Goal: Communication & Community: Share content

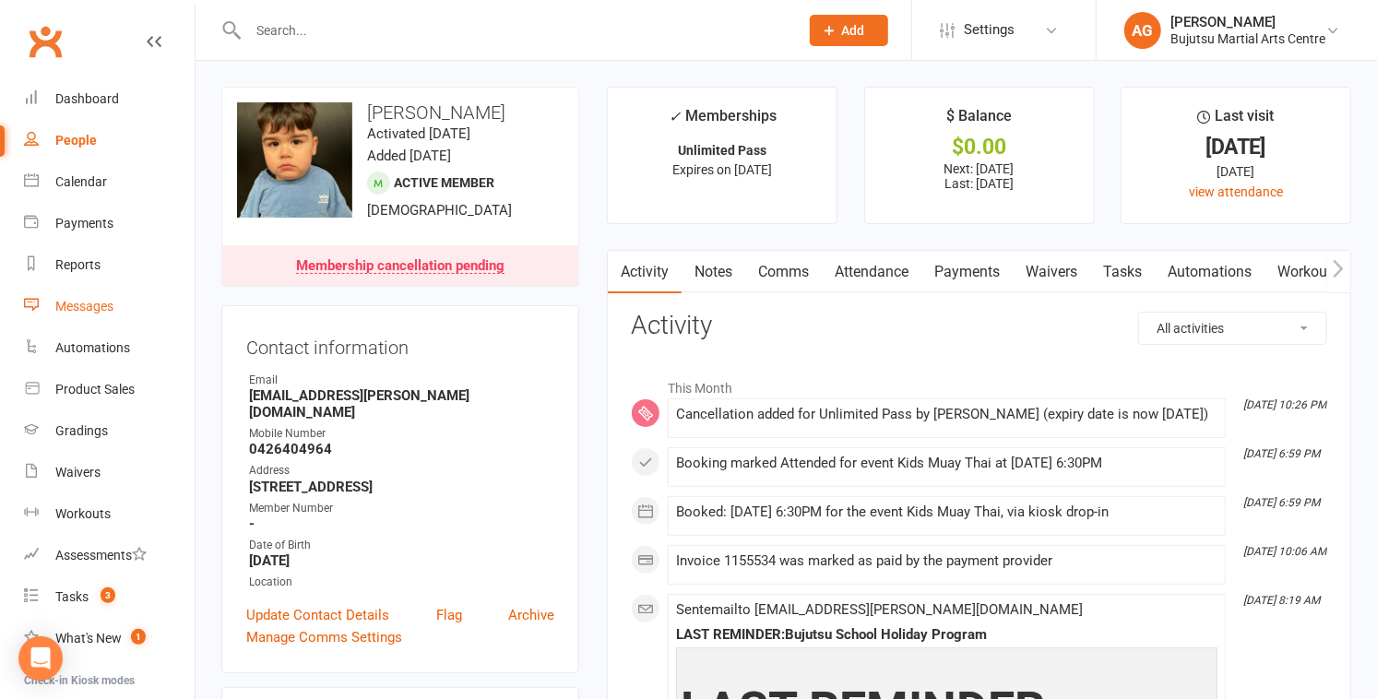
click at [93, 306] on div "Messages" at bounding box center [84, 306] width 58 height 15
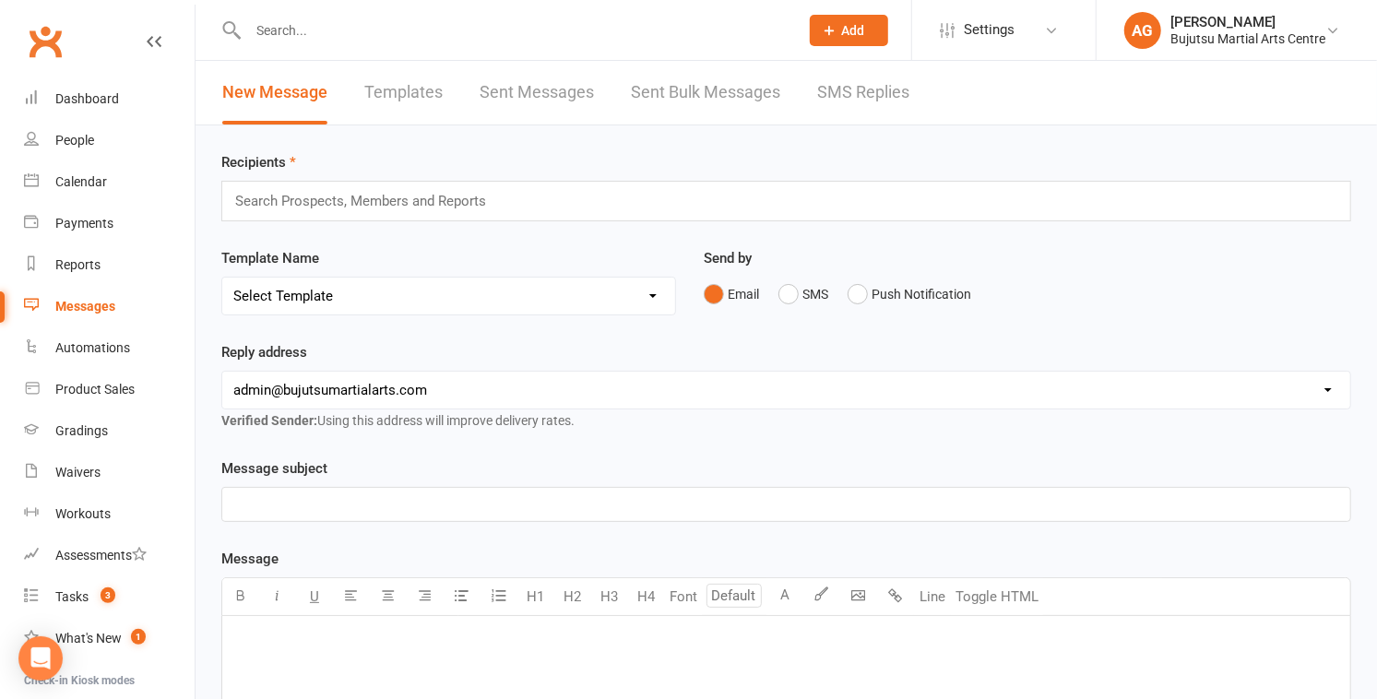
click at [366, 205] on input "text" at bounding box center [368, 201] width 270 height 24
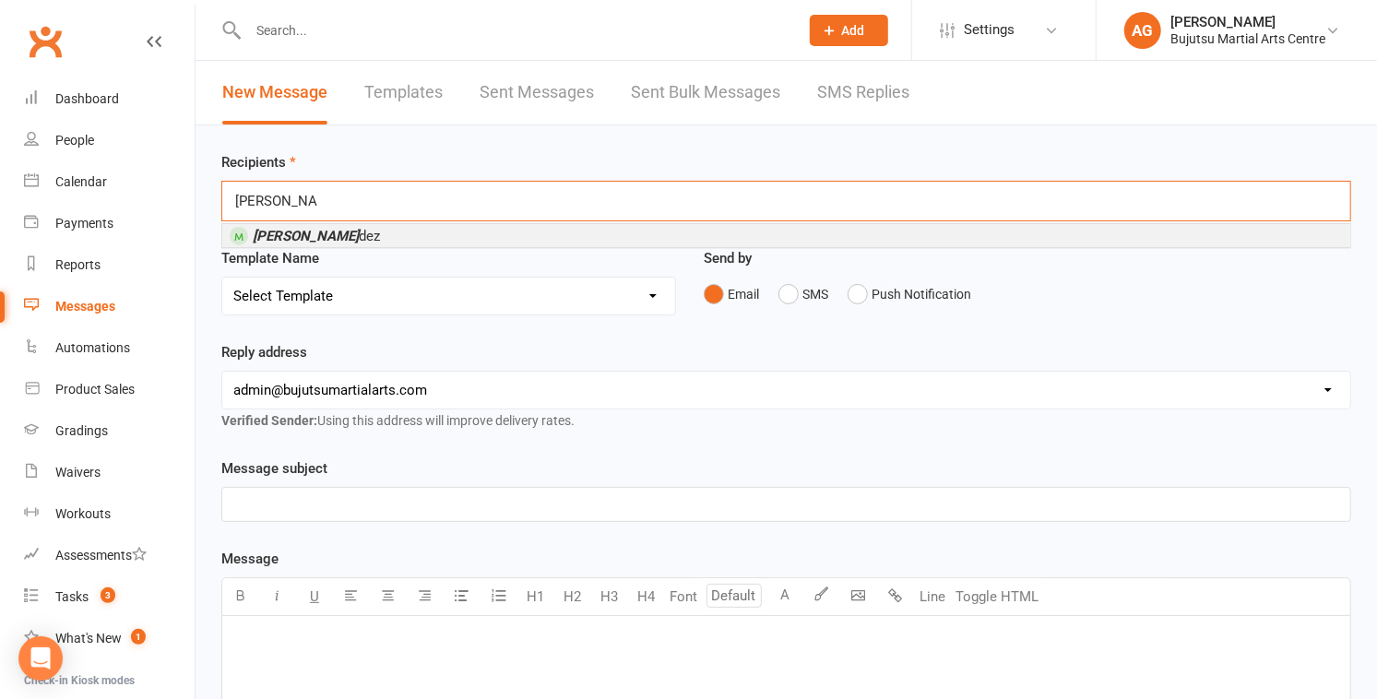
type input "aydin hernan"
click at [352, 235] on span "Aydin Hernan dez" at bounding box center [316, 236] width 127 height 17
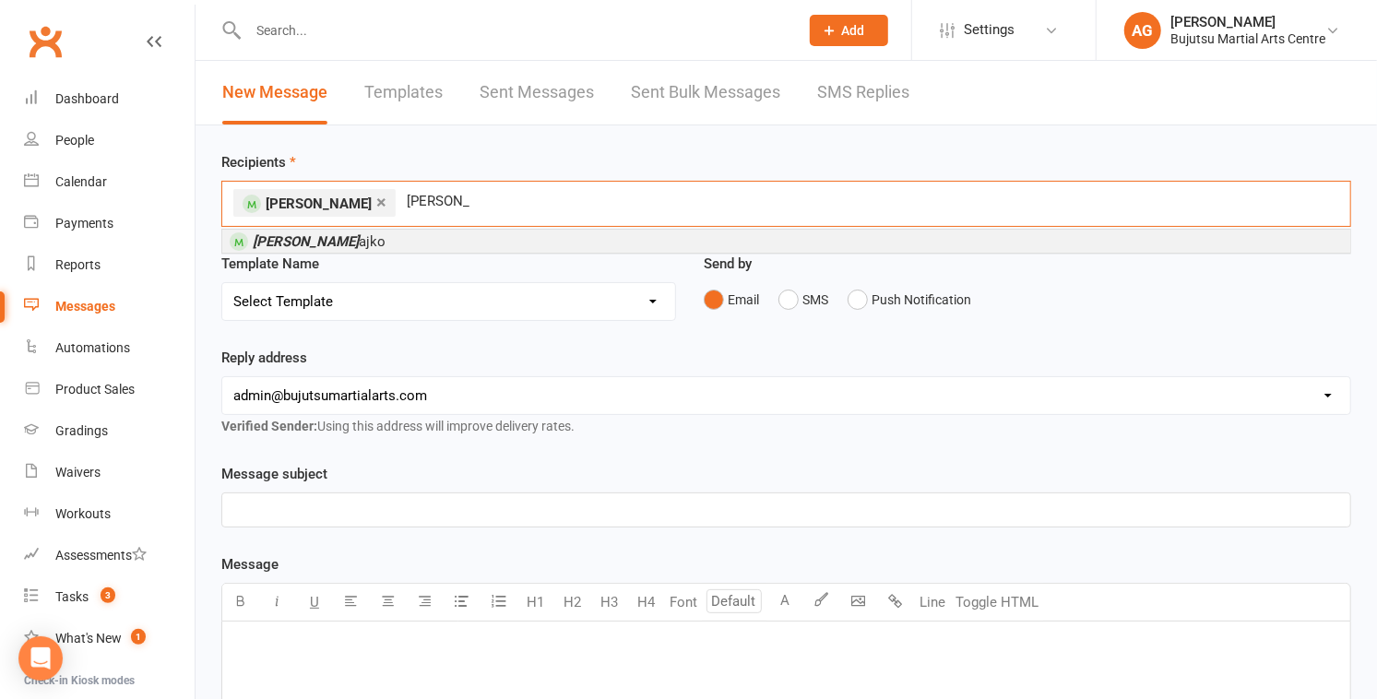
type input "mark szal"
click at [320, 244] on span "Mark Szal ajko" at bounding box center [319, 241] width 133 height 17
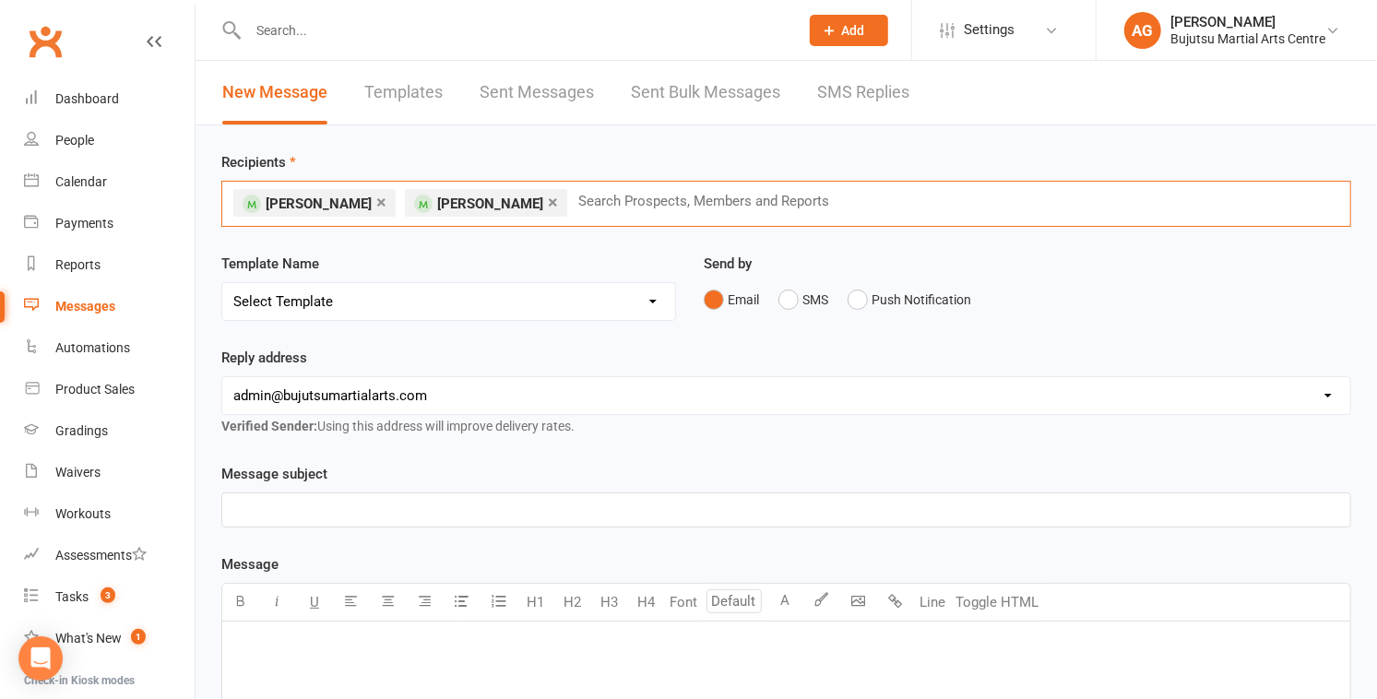
click at [322, 301] on select "Select Template [Email] Buddy Week [Email] Japan Karate Association Grading Adu…" at bounding box center [448, 301] width 453 height 37
select select "28"
click at [222, 283] on select "Select Template [Email] Buddy Week [Email] Japan Karate Association Grading Adu…" at bounding box center [448, 301] width 453 height 37
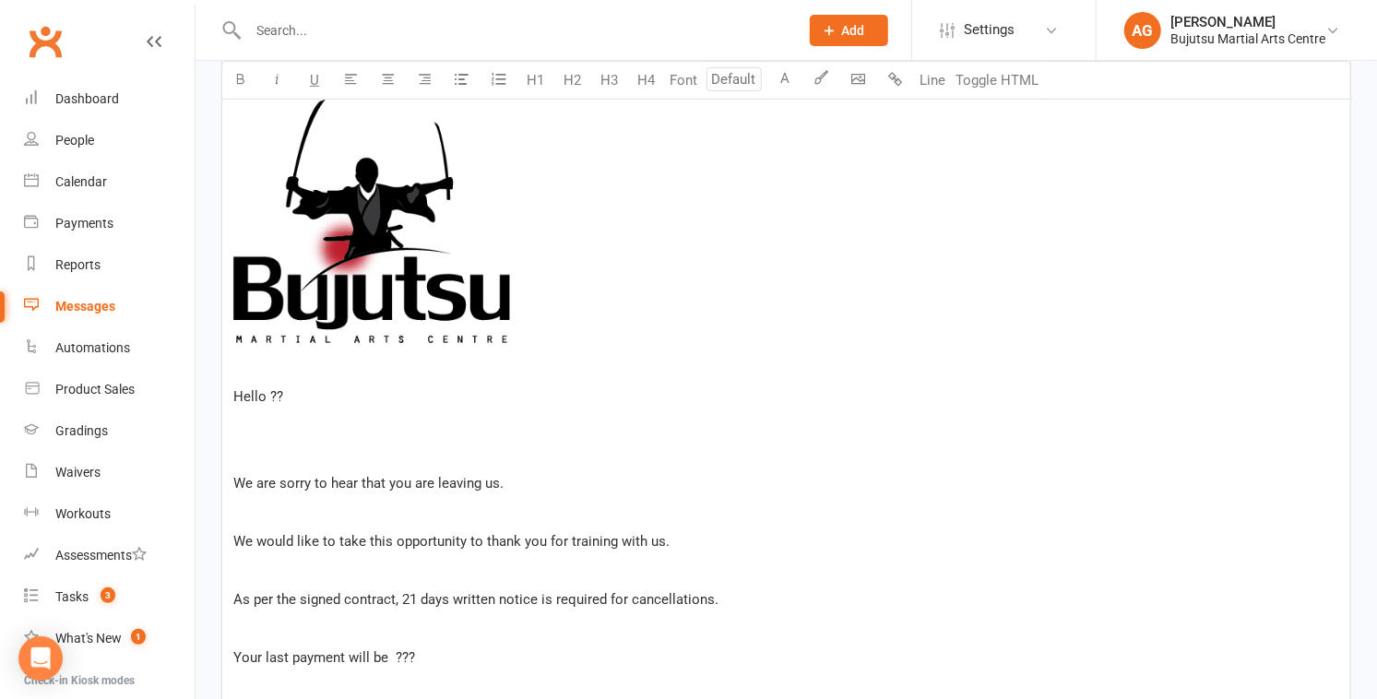
scroll to position [596, 0]
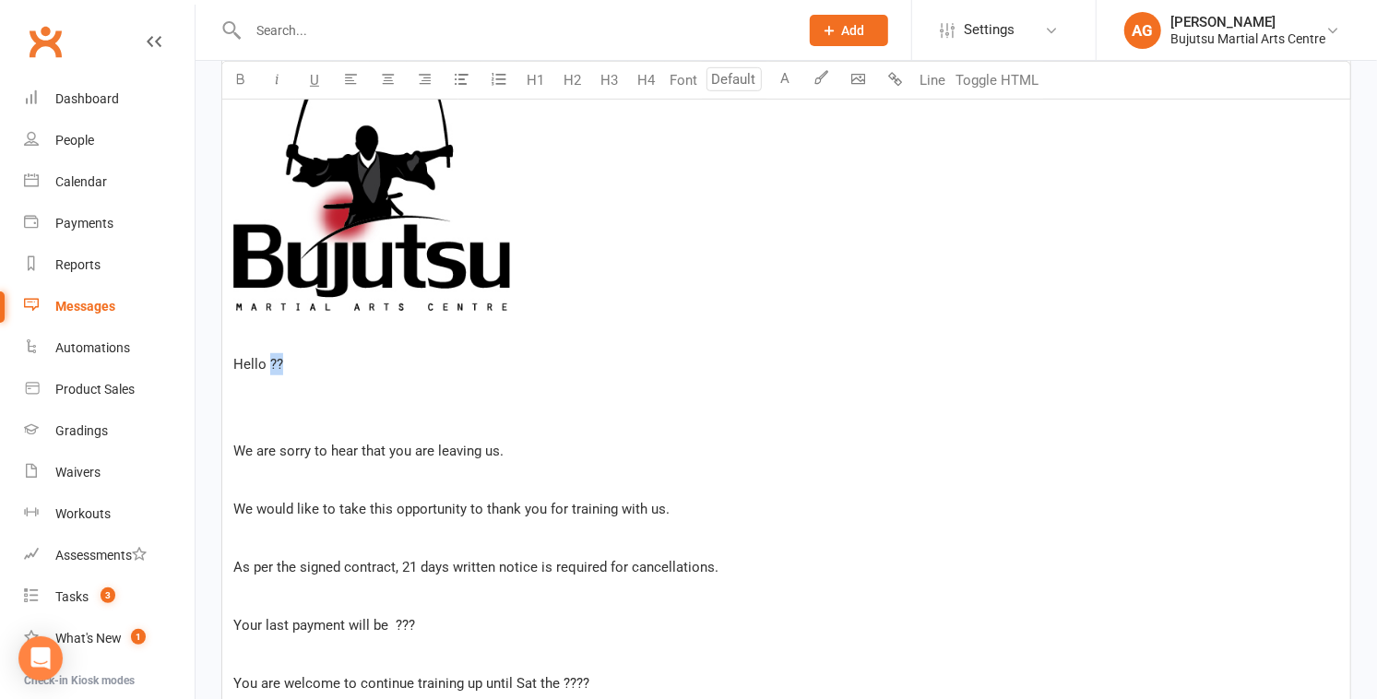
drag, startPoint x: 293, startPoint y: 368, endPoint x: 270, endPoint y: 368, distance: 23.1
click at [270, 368] on p "Hello ??" at bounding box center [786, 364] width 1106 height 22
drag, startPoint x: 431, startPoint y: 450, endPoint x: 388, endPoint y: 451, distance: 42.4
click at [388, 451] on span "We are sorry to hear that you are leaving us." at bounding box center [368, 451] width 270 height 17
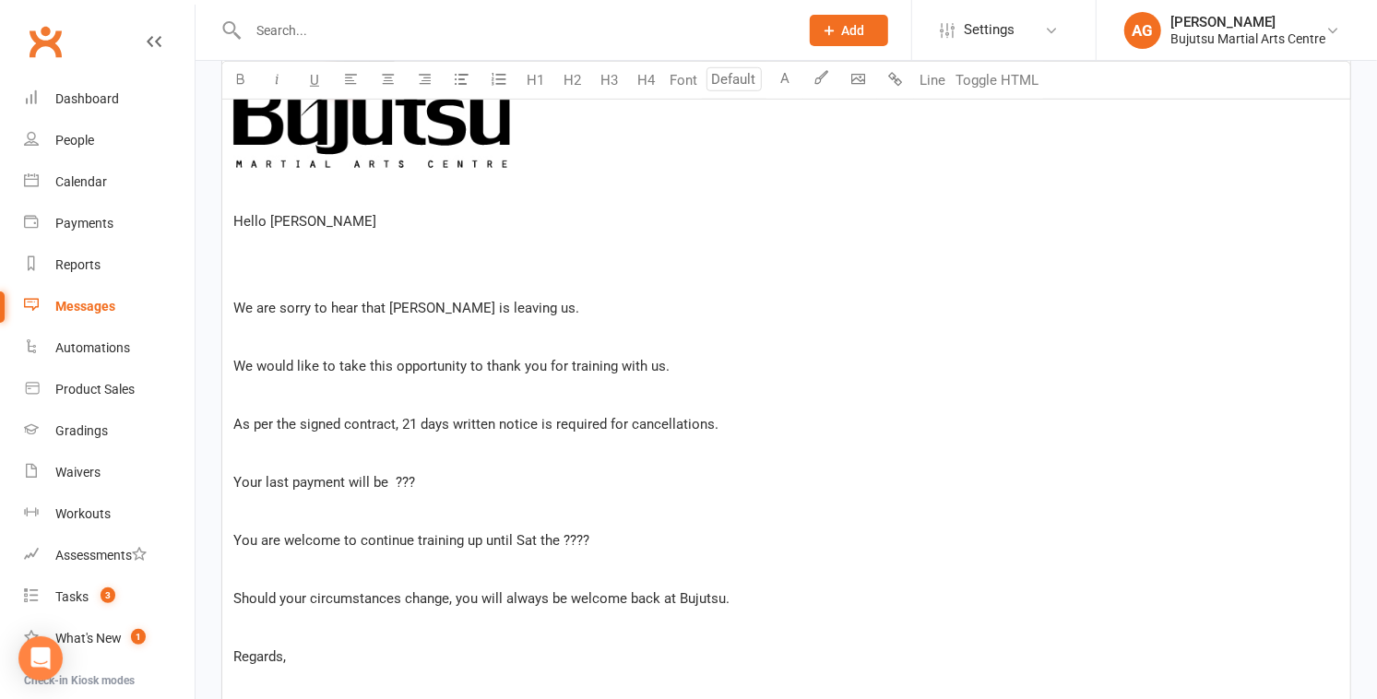
scroll to position [748, 0]
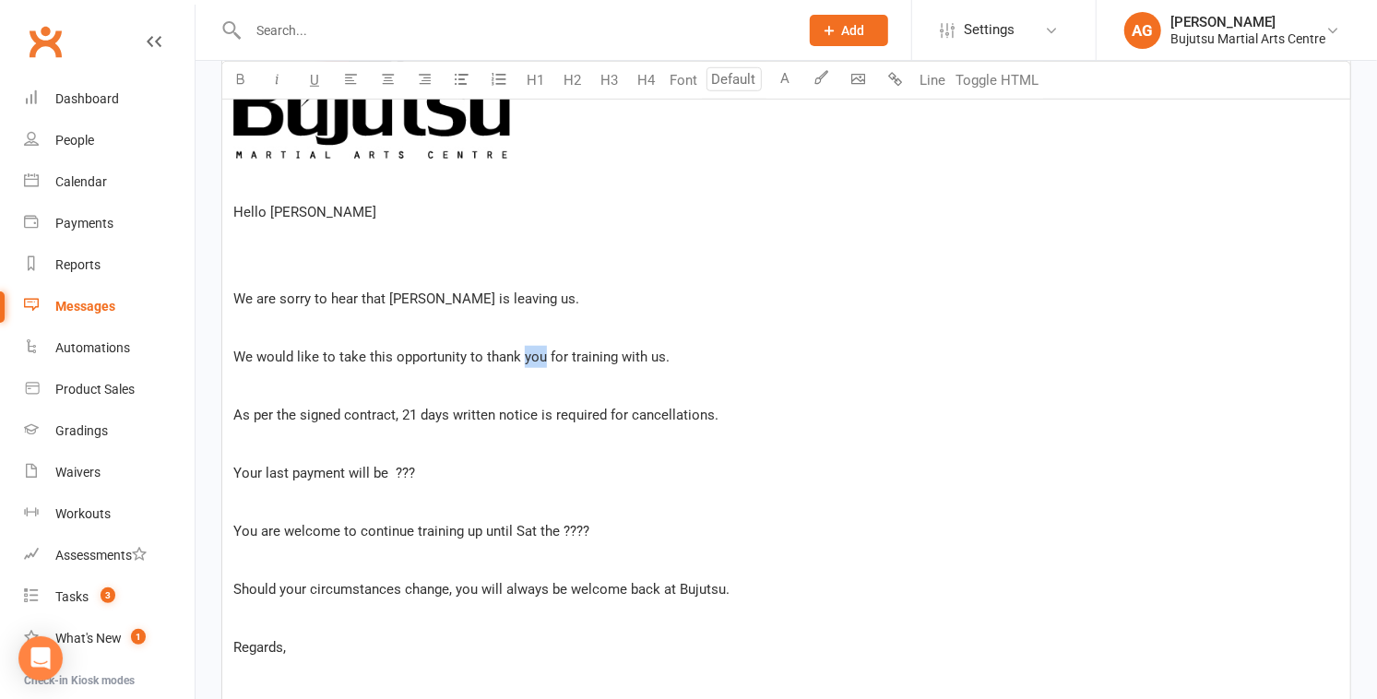
drag, startPoint x: 542, startPoint y: 360, endPoint x: 522, endPoint y: 362, distance: 20.4
click at [522, 362] on span "We would like to take this opportunity to thank you for training with us." at bounding box center [451, 357] width 436 height 17
drag, startPoint x: 404, startPoint y: 417, endPoint x: 539, endPoint y: 416, distance: 134.7
click at [539, 416] on span "As per the signed contract, 21 days written notice is required for cancellation…" at bounding box center [475, 415] width 485 height 17
drag, startPoint x: 418, startPoint y: 472, endPoint x: 389, endPoint y: 474, distance: 28.7
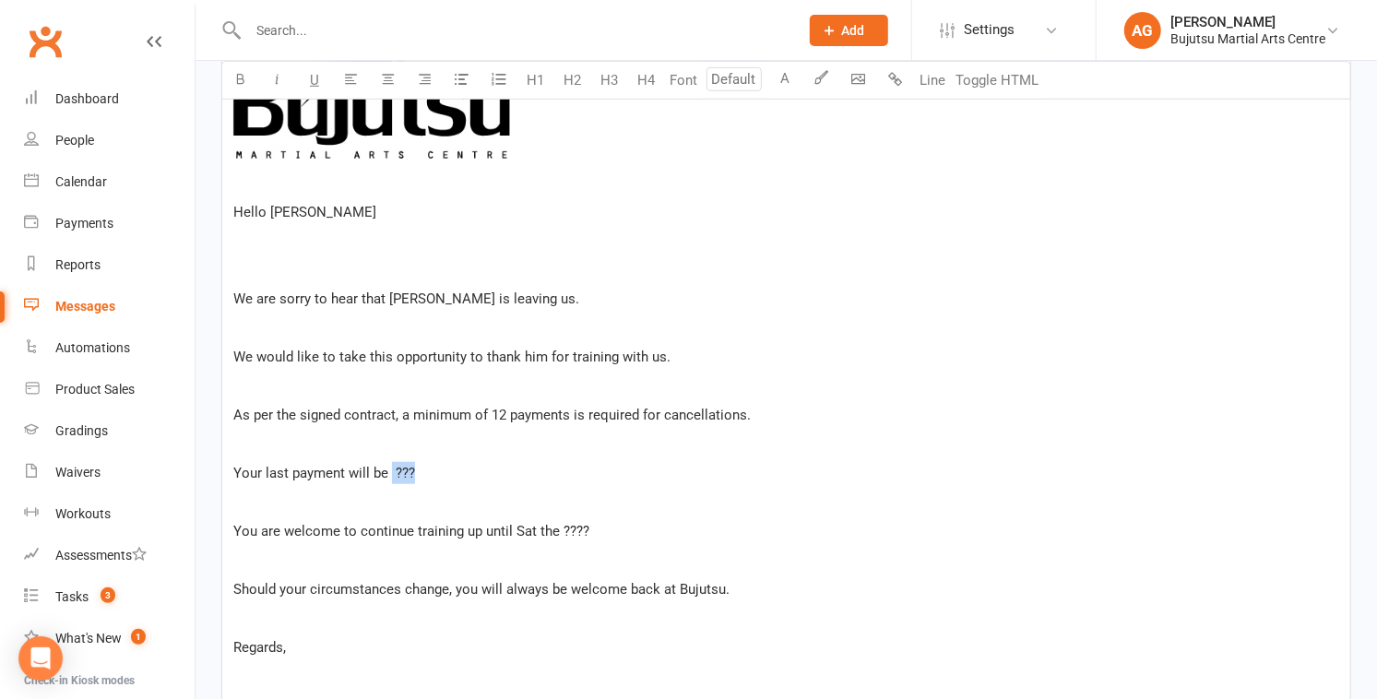
click at [389, 474] on p "Your last payment will be ???" at bounding box center [786, 473] width 1106 height 22
drag, startPoint x: 260, startPoint y: 535, endPoint x: 236, endPoint y: 531, distance: 24.3
click at [235, 532] on span "You are welcome to continue training up until Sat the ????" at bounding box center [411, 531] width 356 height 17
drag, startPoint x: 574, startPoint y: 527, endPoint x: 554, endPoint y: 527, distance: 20.3
click at [547, 530] on p "He is welcome to continue training up until Sat the ????" at bounding box center [786, 531] width 1106 height 22
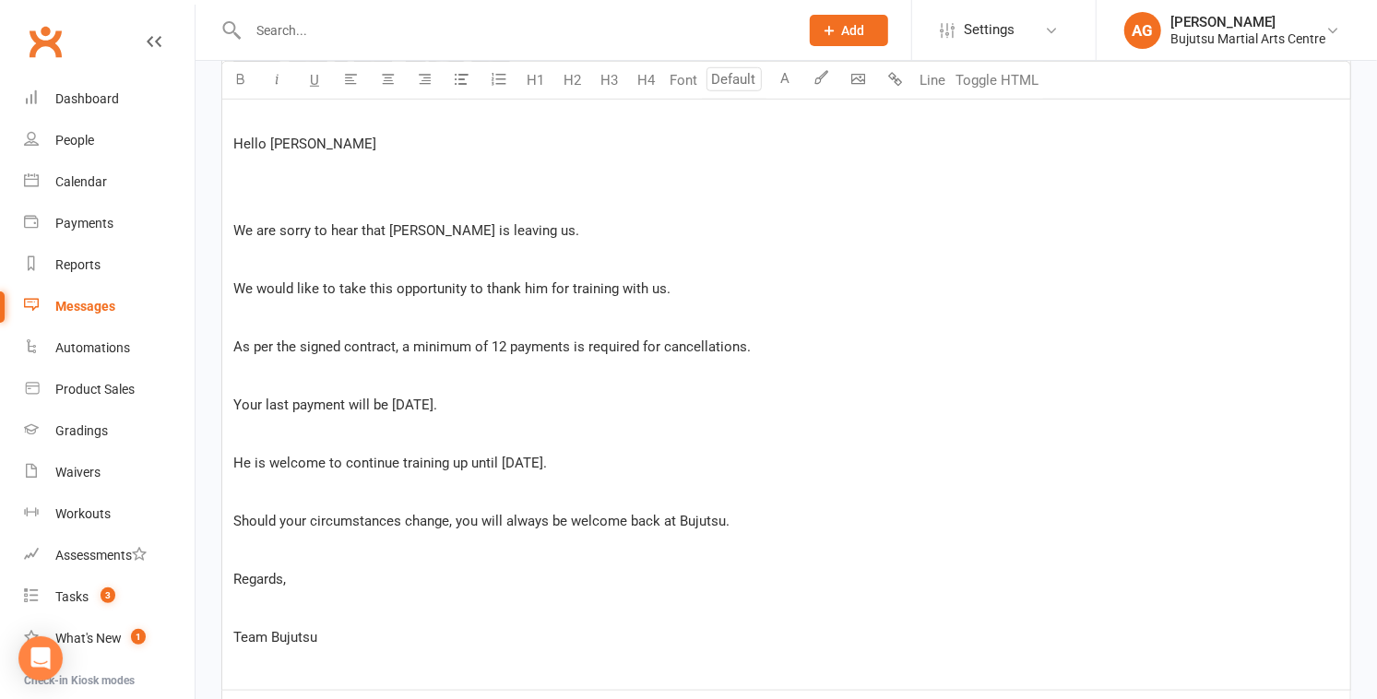
scroll to position [823, 0]
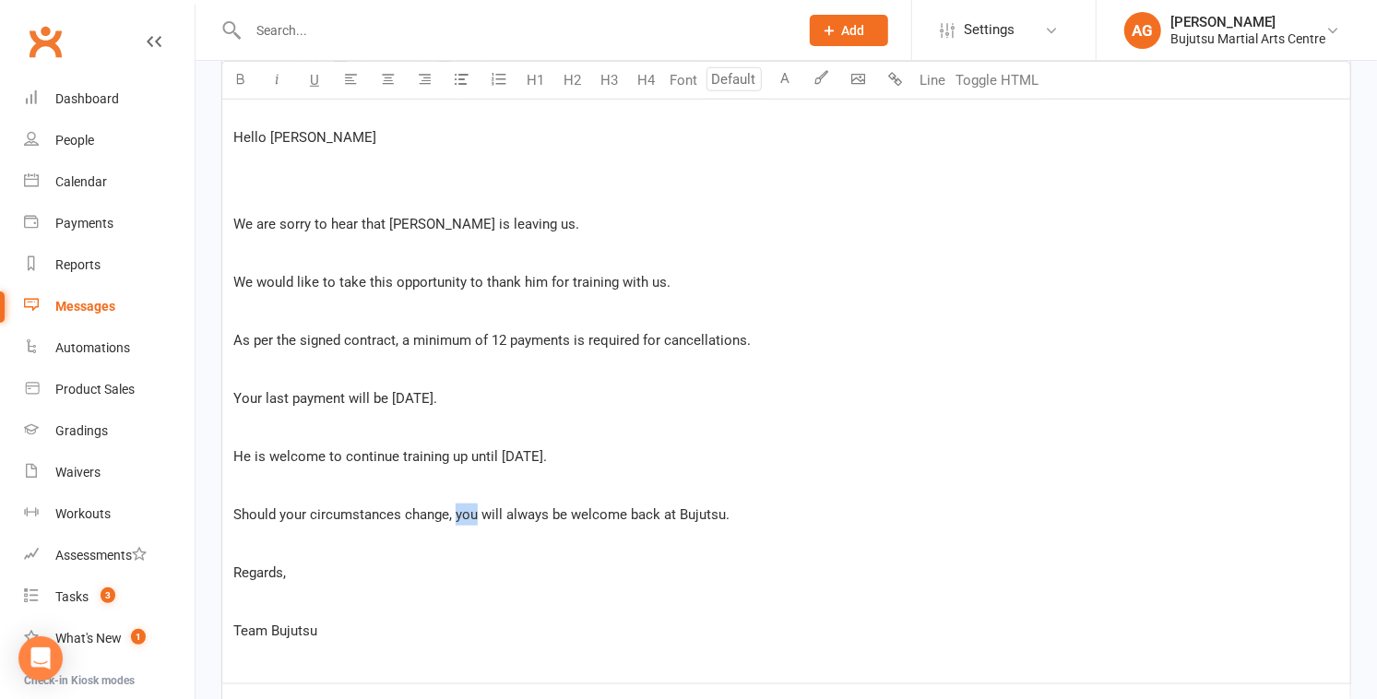
drag, startPoint x: 476, startPoint y: 518, endPoint x: 458, endPoint y: 518, distance: 18.5
click at [457, 518] on span "Should your circumstances change, you will always be welcome back at Bujutsu." at bounding box center [481, 514] width 496 height 17
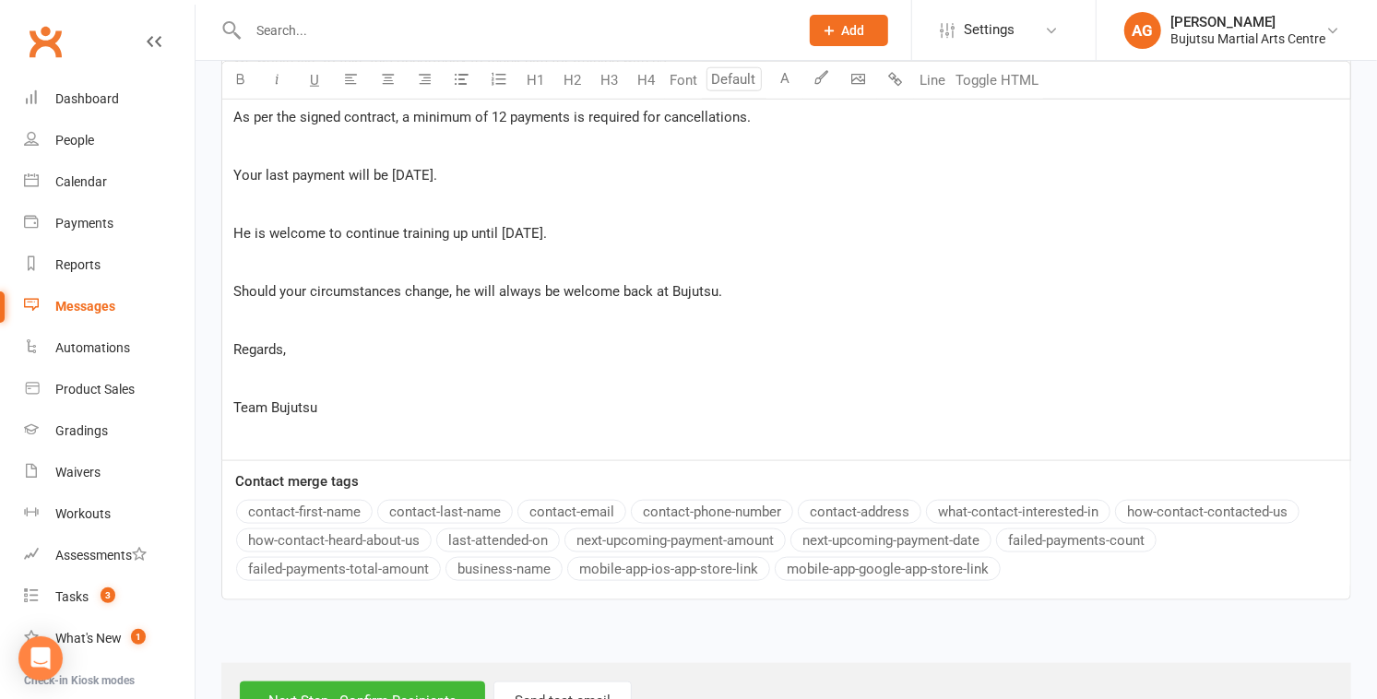
scroll to position [1112, 0]
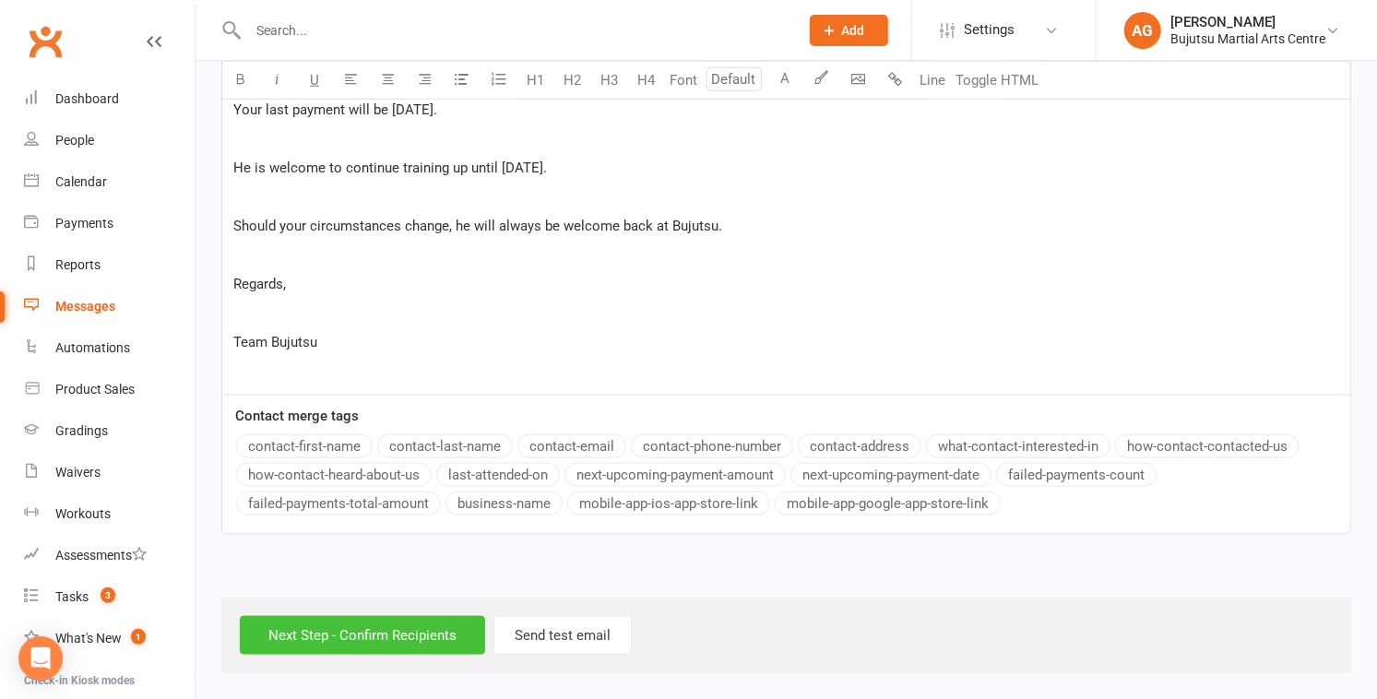
click at [369, 637] on input "Next Step - Confirm Recipients" at bounding box center [362, 635] width 245 height 39
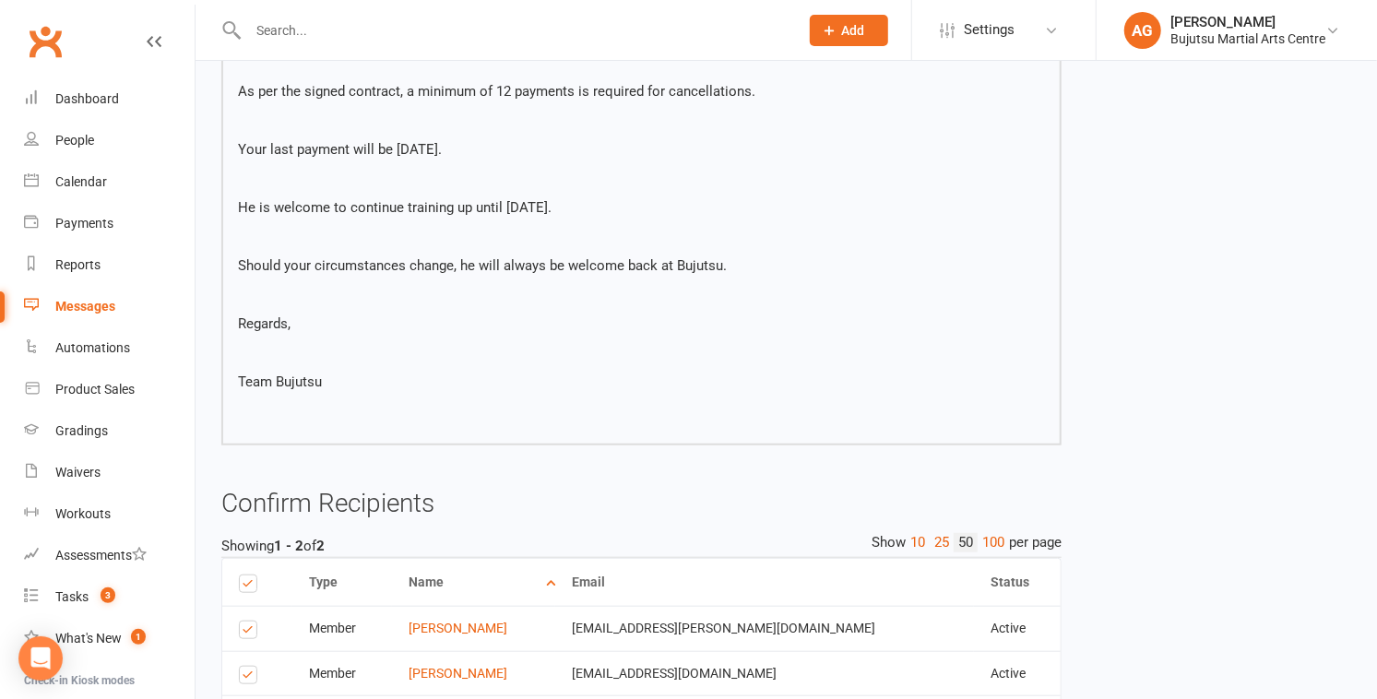
scroll to position [855, 0]
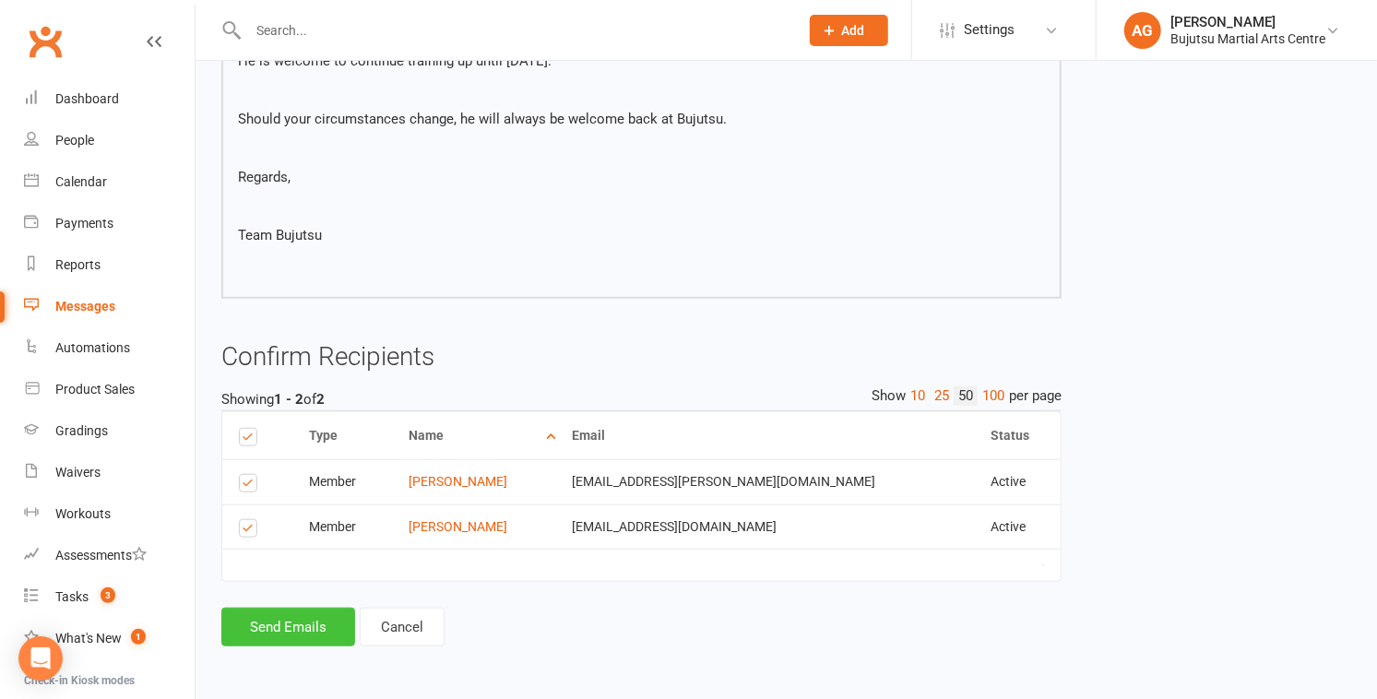
click at [283, 620] on button "Send Emails" at bounding box center [288, 627] width 134 height 39
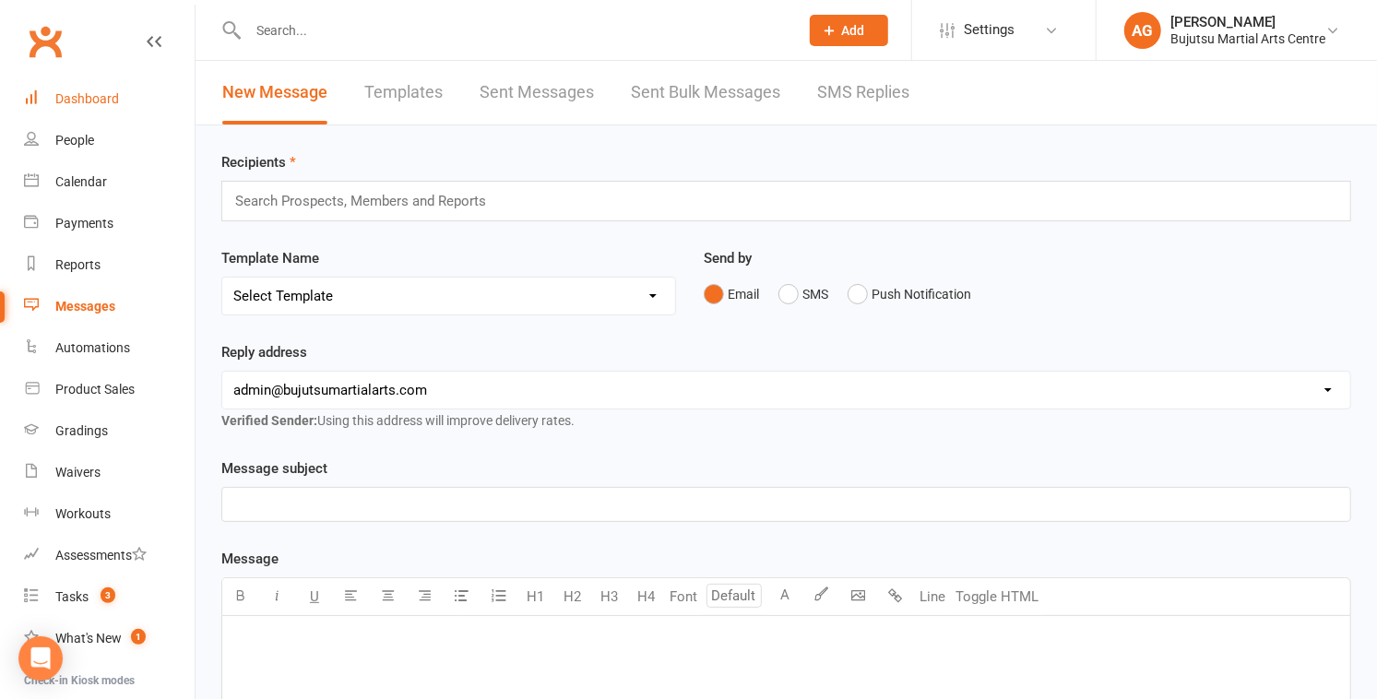
click at [86, 92] on div "Dashboard" at bounding box center [87, 98] width 64 height 15
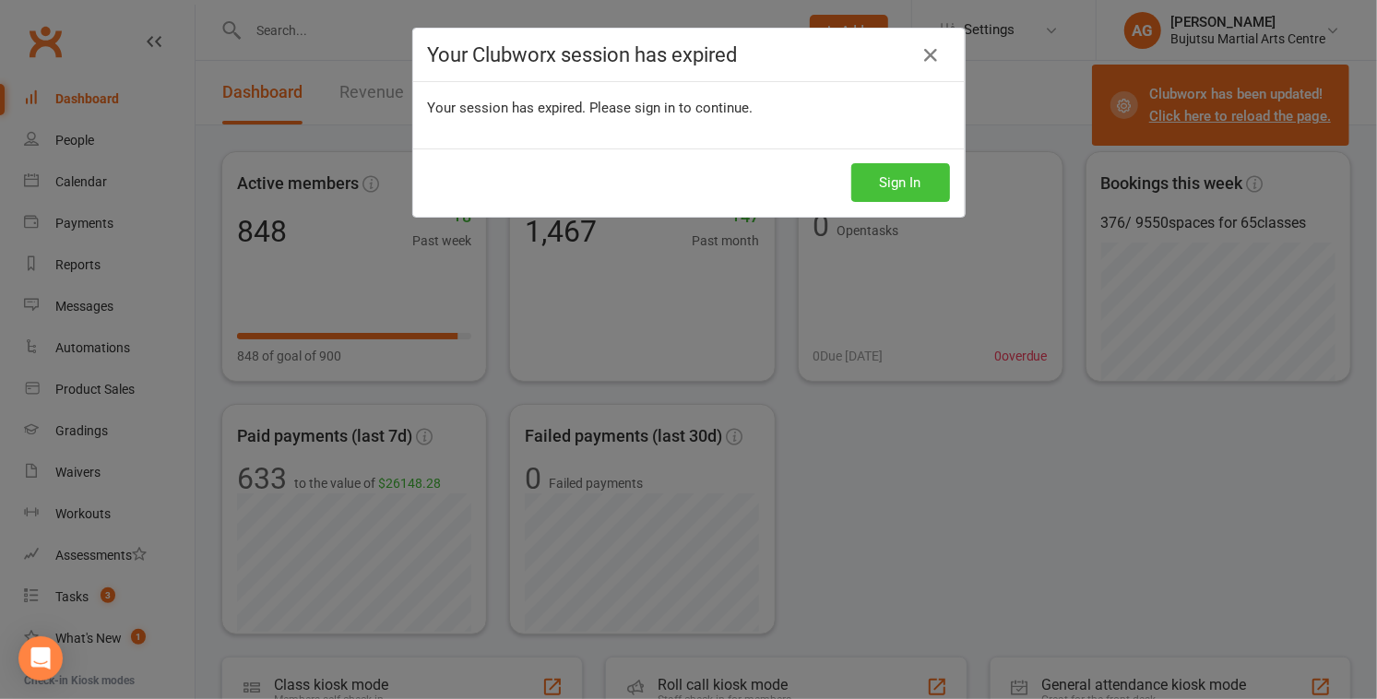
drag, startPoint x: 892, startPoint y: 182, endPoint x: 889, endPoint y: 168, distance: 14.1
click at [892, 182] on button "Sign In" at bounding box center [900, 182] width 99 height 39
